Goal: Task Accomplishment & Management: Use online tool/utility

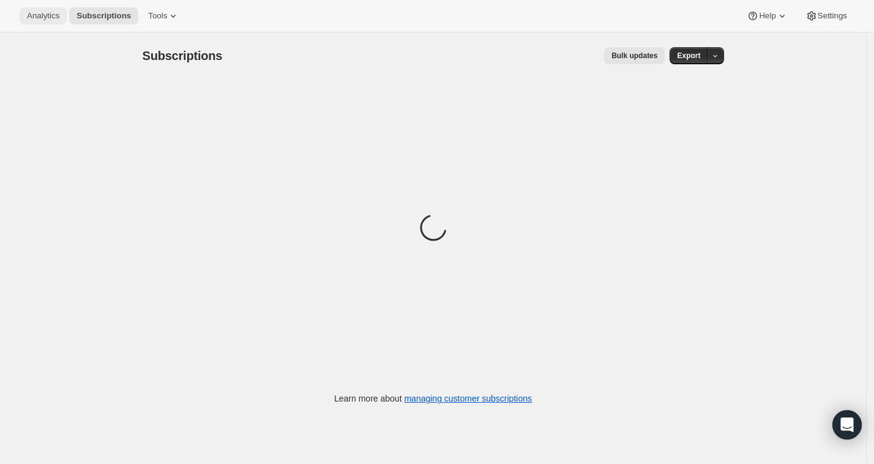
click at [43, 18] on span "Analytics" at bounding box center [43, 16] width 32 height 10
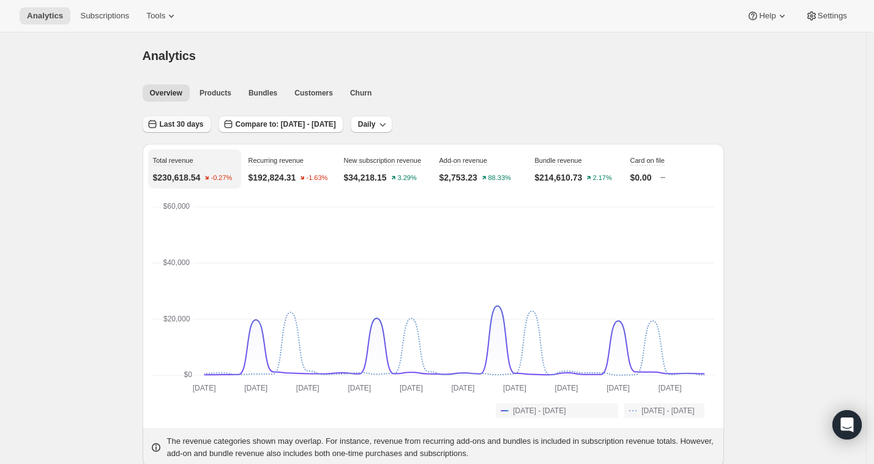
click at [177, 121] on span "Last 30 days" at bounding box center [182, 124] width 44 height 10
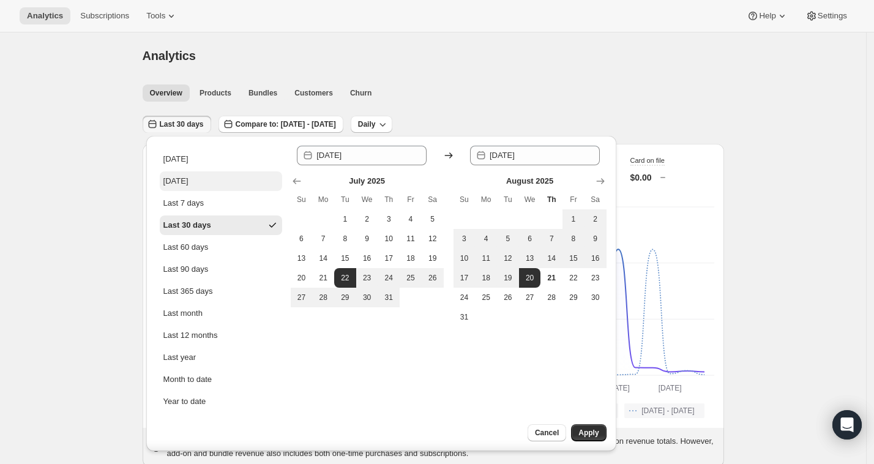
click at [176, 183] on div "[DATE]" at bounding box center [175, 181] width 25 height 12
type input "[DATE]"
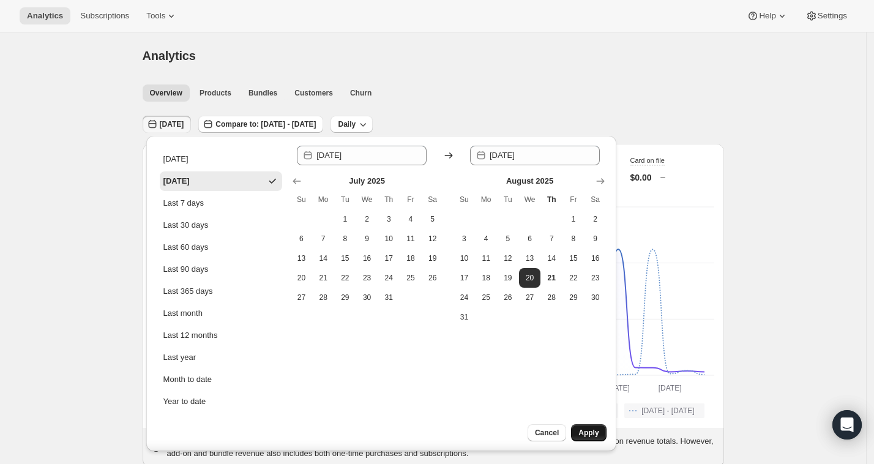
click at [587, 433] on span "Apply" at bounding box center [588, 433] width 20 height 10
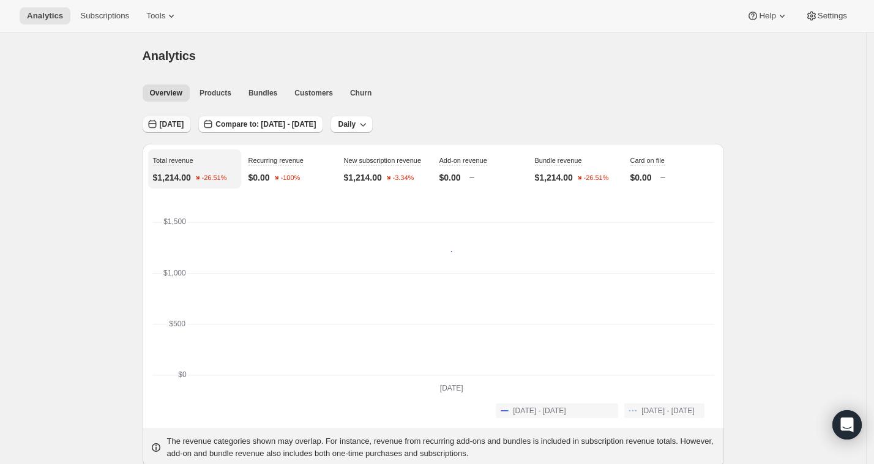
click at [177, 132] on div "[DATE]" at bounding box center [167, 125] width 49 height 18
click at [184, 126] on span "[DATE]" at bounding box center [172, 124] width 24 height 10
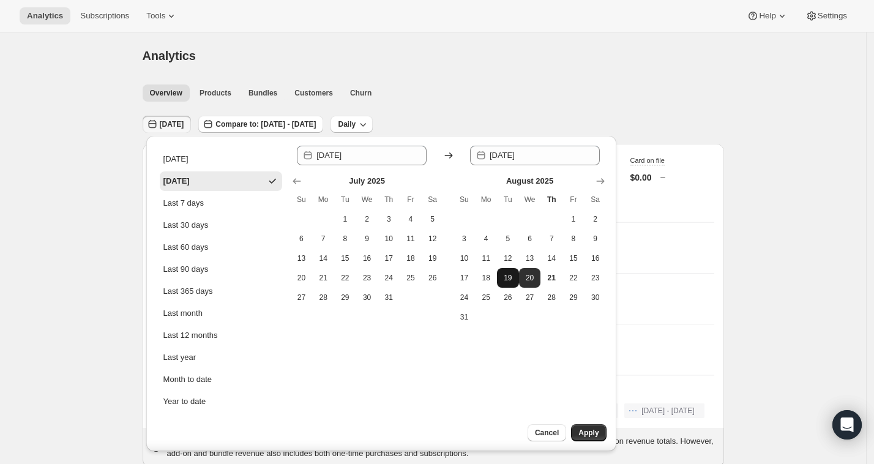
click at [510, 273] on span "19" at bounding box center [508, 278] width 12 height 10
type input "[DATE]"
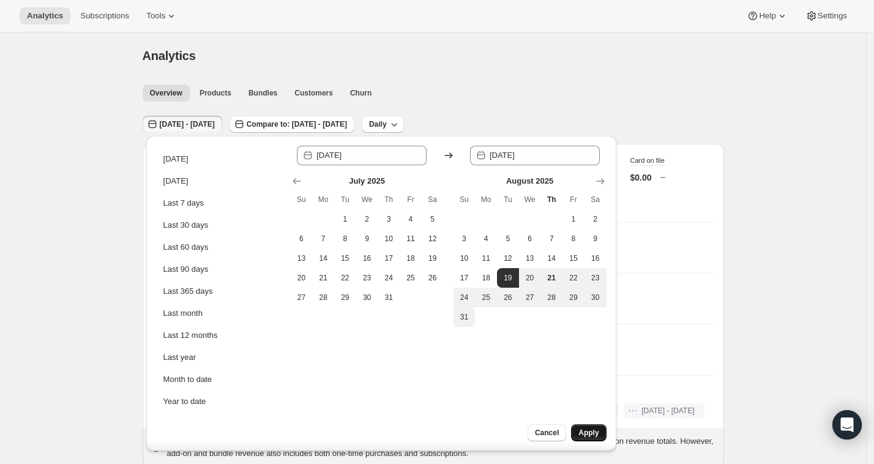
click at [576, 430] on button "Apply" at bounding box center [588, 432] width 35 height 17
